Goal: Task Accomplishment & Management: Use online tool/utility

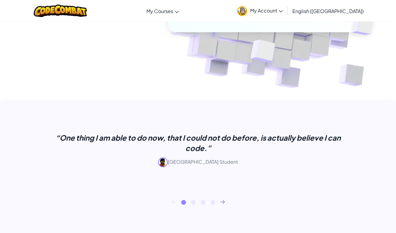
scroll to position [55, 0]
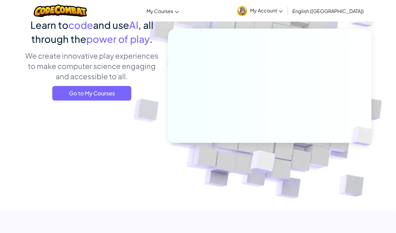
click at [283, 8] on span "My Account" at bounding box center [266, 10] width 33 height 6
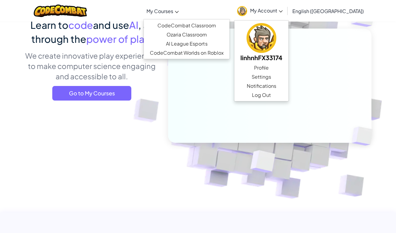
click at [182, 15] on link "My Courses" at bounding box center [163, 11] width 38 height 16
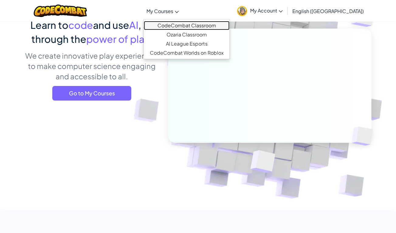
click at [211, 26] on link "CodeCombat Classroom" at bounding box center [187, 25] width 86 height 9
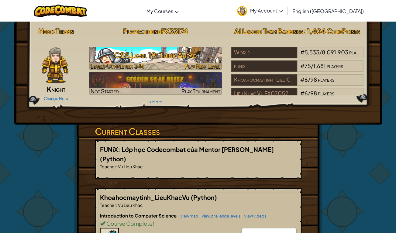
drag, startPoint x: 138, startPoint y: 47, endPoint x: 158, endPoint y: 62, distance: 24.8
click at [158, 62] on img at bounding box center [155, 58] width 133 height 23
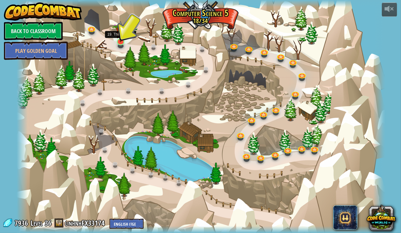
click at [120, 39] on img at bounding box center [120, 32] width 9 height 22
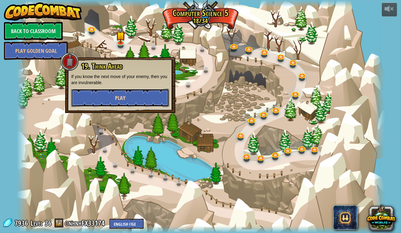
click at [144, 107] on button "Play" at bounding box center [120, 98] width 98 height 18
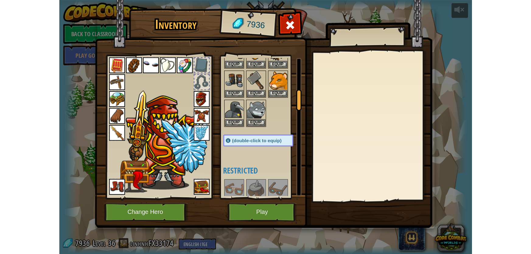
scroll to position [221, 0]
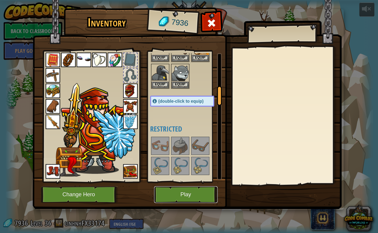
click at [196, 189] on button "Play" at bounding box center [186, 195] width 64 height 17
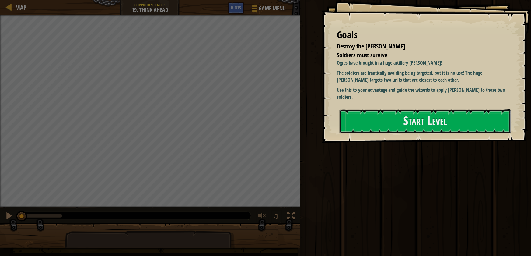
click at [350, 128] on button "Start Level" at bounding box center [425, 121] width 171 height 24
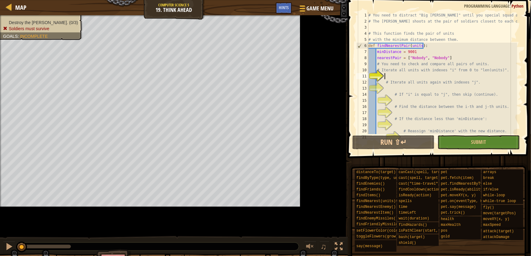
click at [346, 119] on div at bounding box center [345, 128] width 1 height 256
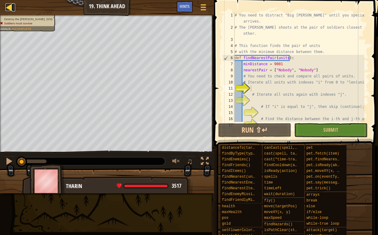
click at [7, 5] on div at bounding box center [9, 7] width 8 height 8
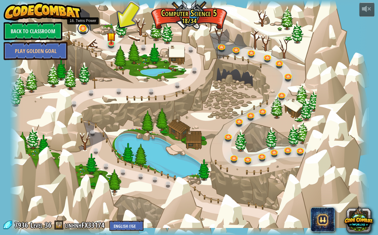
click at [82, 30] on link at bounding box center [83, 29] width 12 height 12
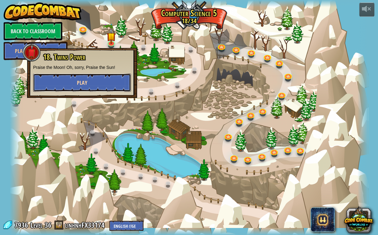
click at [100, 77] on button "Play" at bounding box center [82, 82] width 98 height 18
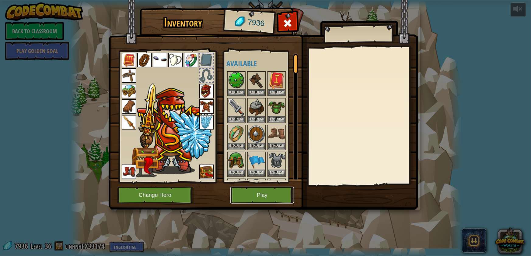
click at [262, 199] on button "Play" at bounding box center [262, 195] width 64 height 17
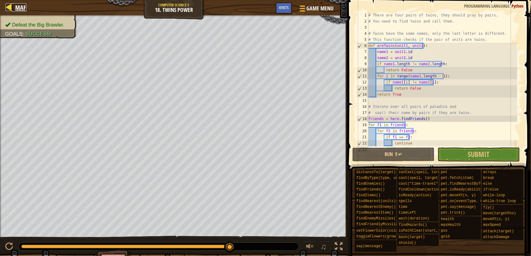
click at [21, 9] on span "Map" at bounding box center [20, 7] width 11 height 8
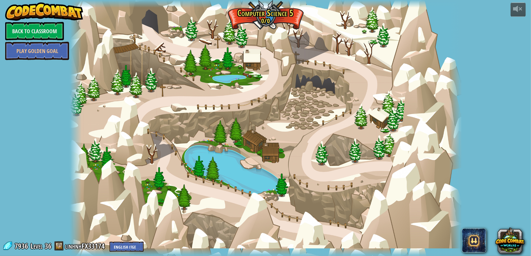
click at [387, 166] on div at bounding box center [265, 128] width 391 height 256
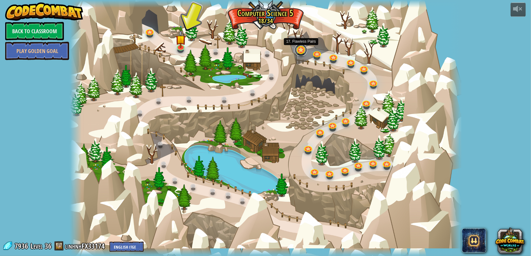
click at [299, 55] on link at bounding box center [301, 50] width 12 height 12
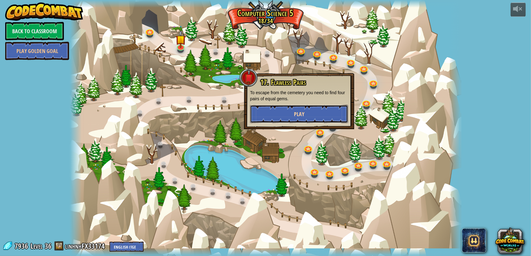
click at [313, 115] on button "Play" at bounding box center [299, 114] width 98 height 18
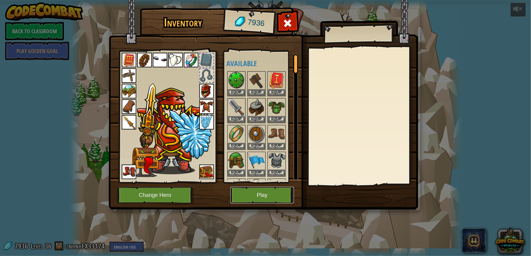
click at [270, 201] on button "Play" at bounding box center [262, 195] width 64 height 17
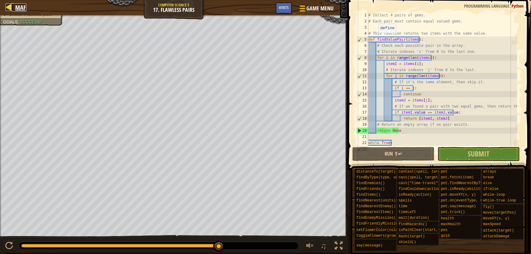
click at [21, 6] on span "Map" at bounding box center [20, 7] width 11 height 8
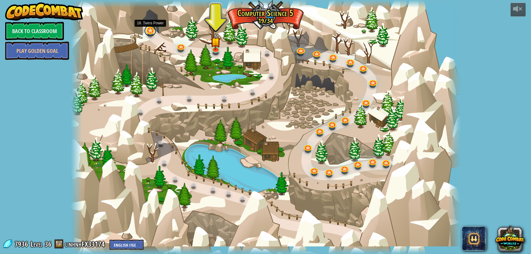
click at [149, 35] on div "18. Twins Power 18. Twins Power Praise the Moon! Oh, sorry, Praise the Sun! Pla…" at bounding box center [265, 127] width 389 height 254
click at [152, 34] on link at bounding box center [150, 31] width 12 height 12
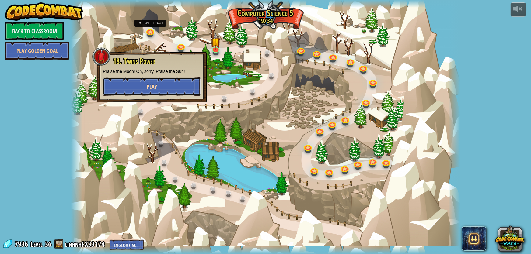
click at [191, 90] on button "Play" at bounding box center [152, 87] width 98 height 18
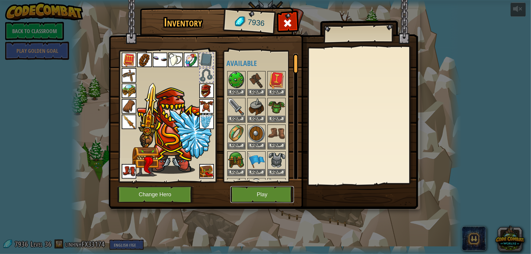
click at [247, 199] on button "Play" at bounding box center [262, 195] width 64 height 17
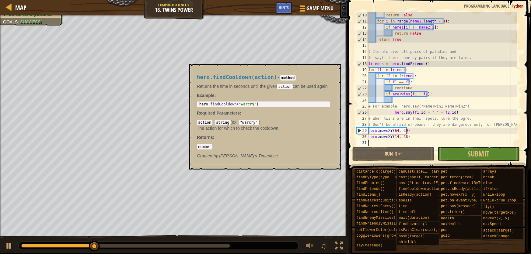
scroll to position [55, 0]
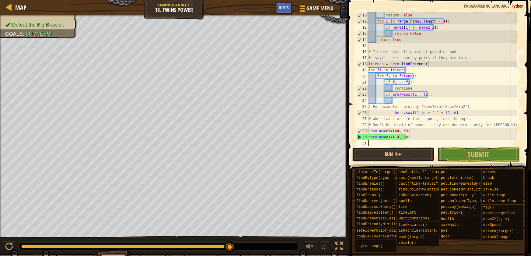
click at [405, 156] on button "Run ⇧↵" at bounding box center [393, 154] width 82 height 14
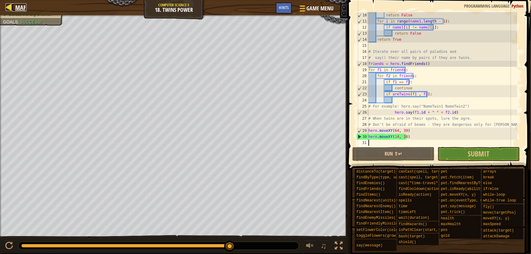
click at [22, 9] on span "Map" at bounding box center [20, 7] width 11 height 8
